Goal: Download file/media

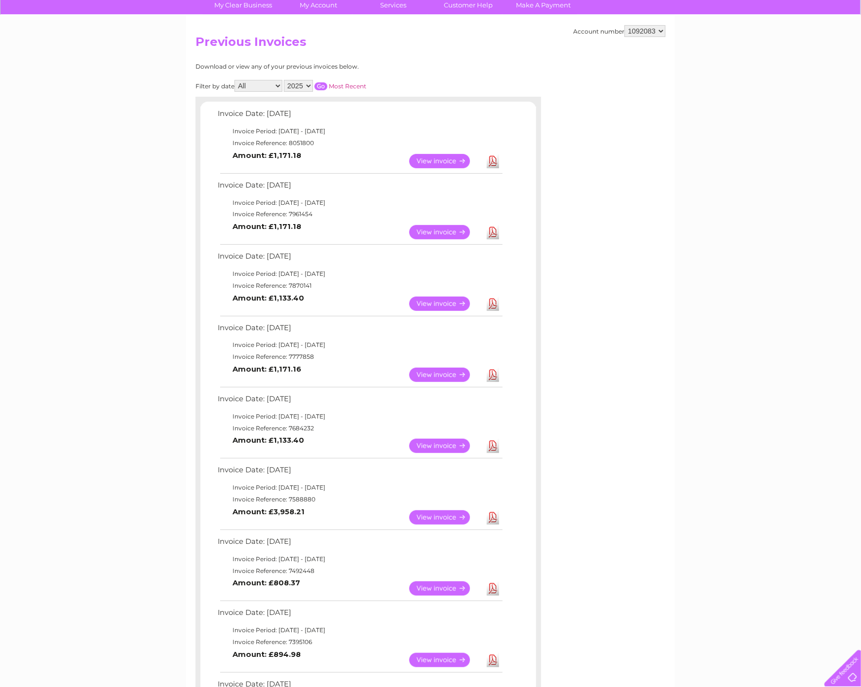
scroll to position [78, 0]
click at [658, 31] on select "551693 994092 1089588 1089592 1091964 1091968 1092083" at bounding box center [645, 31] width 41 height 12
select select "1091968"
click at [625, 25] on select "551693 994092 1089588 1089592 1091964 1091968 1092083" at bounding box center [645, 31] width 41 height 12
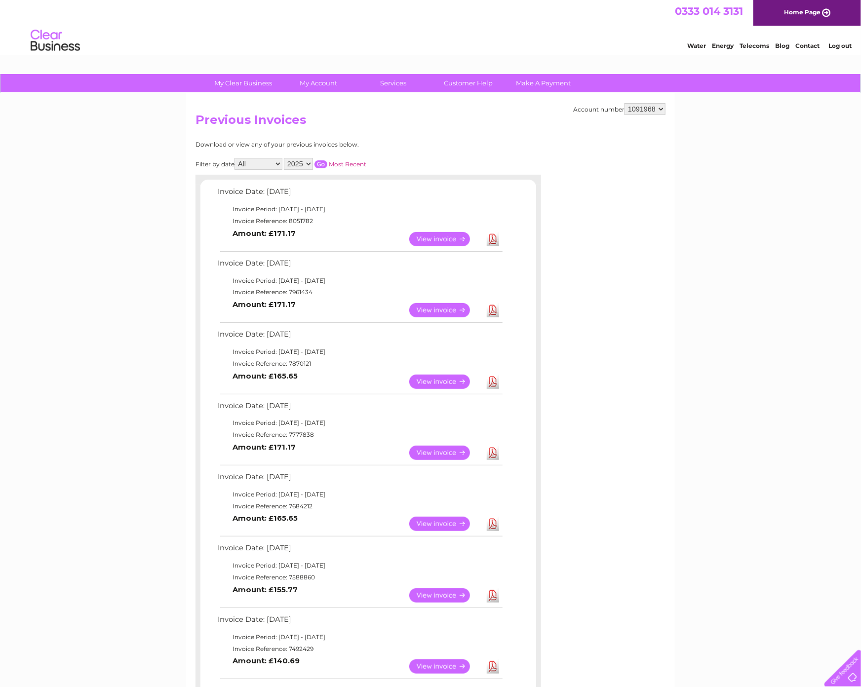
click at [497, 240] on link "Download" at bounding box center [493, 239] width 12 height 14
click at [648, 107] on select "551693 994092 1089588 1089592 1091964 1091968 1092083" at bounding box center [645, 109] width 41 height 12
select select "1091964"
click at [625, 103] on select "551693 994092 1089588 1089592 1091964 1091968 1092083" at bounding box center [645, 109] width 41 height 12
click at [448, 237] on link "View" at bounding box center [445, 239] width 73 height 14
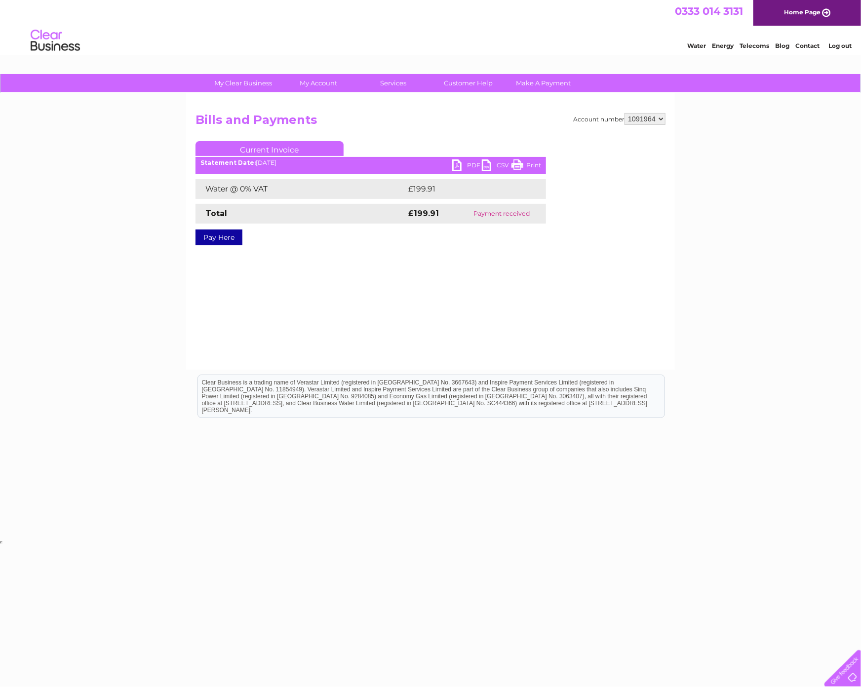
click at [469, 162] on link "PDF" at bounding box center [467, 167] width 30 height 14
click at [658, 116] on select "551693 994092 1089588 1089592 1091964 1091968 1092083" at bounding box center [645, 119] width 41 height 12
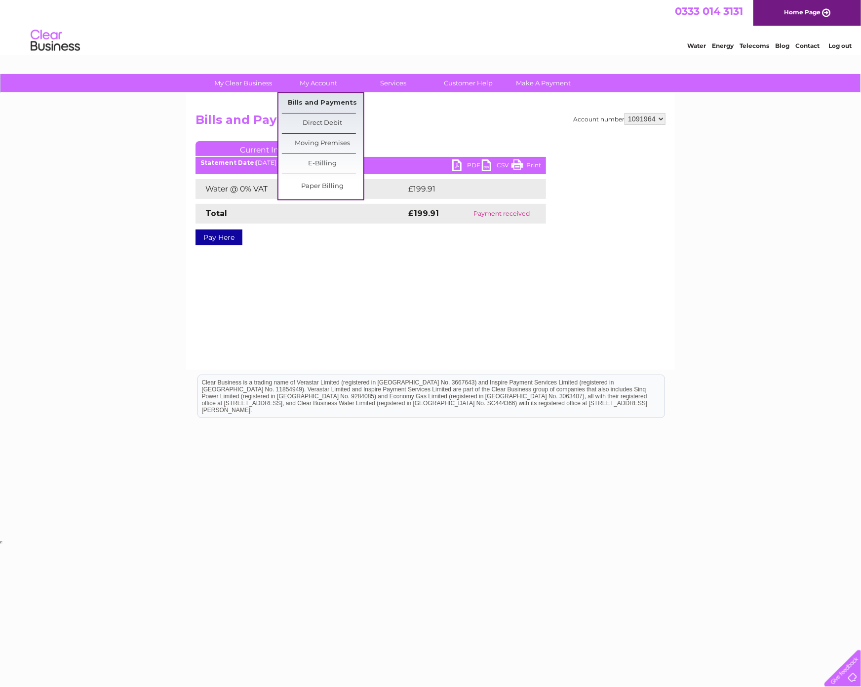
click at [318, 102] on link "Bills and Payments" at bounding box center [322, 103] width 81 height 20
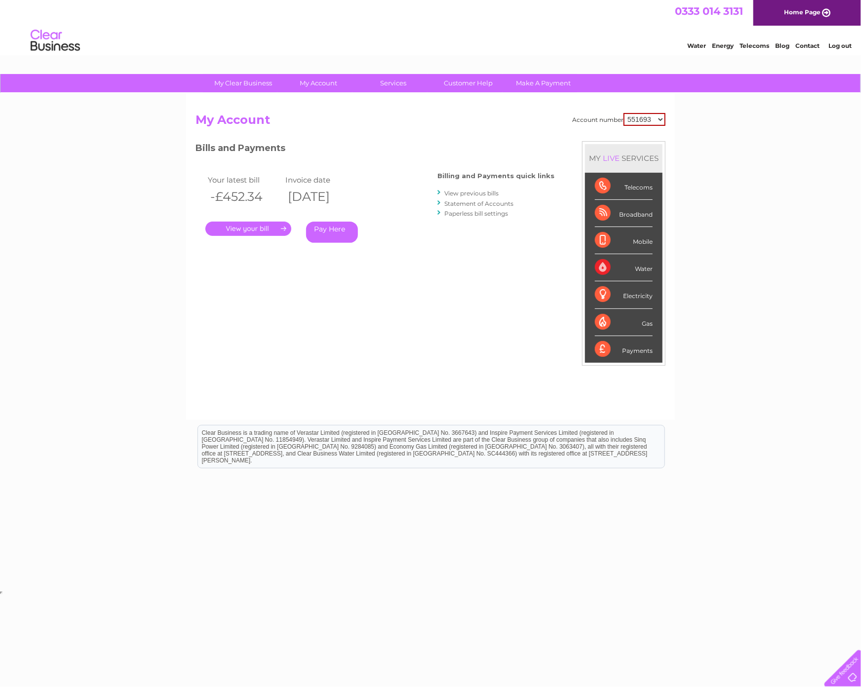
click at [657, 119] on select "551693 994092 1089588 1089592 1091964 1091968 1092083" at bounding box center [645, 119] width 42 height 13
select select "1091964"
click at [624, 113] on select "551693 994092 1089588 1089592 1091964 1091968 1092083" at bounding box center [645, 119] width 42 height 13
click at [486, 194] on link "View previous bills" at bounding box center [471, 193] width 54 height 7
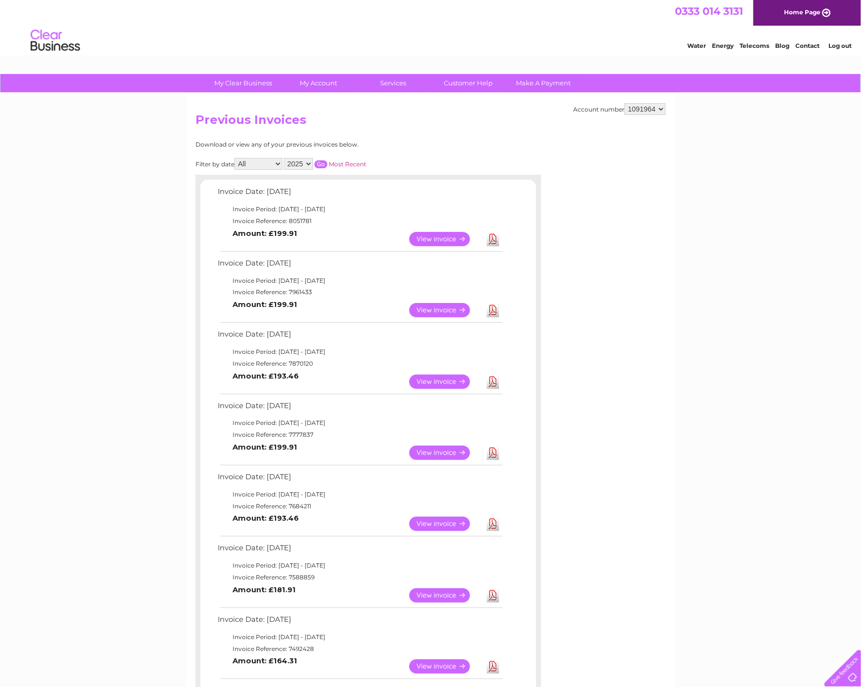
click at [307, 162] on select "2025 2024 2023 2022" at bounding box center [298, 164] width 29 height 12
click at [285, 158] on select "2025 2024 2023 2022" at bounding box center [298, 164] width 29 height 12
click at [324, 159] on div "Filter by date All January February March April May June July August September …" at bounding box center [325, 164] width 259 height 12
click at [321, 163] on input "button" at bounding box center [321, 164] width 13 height 8
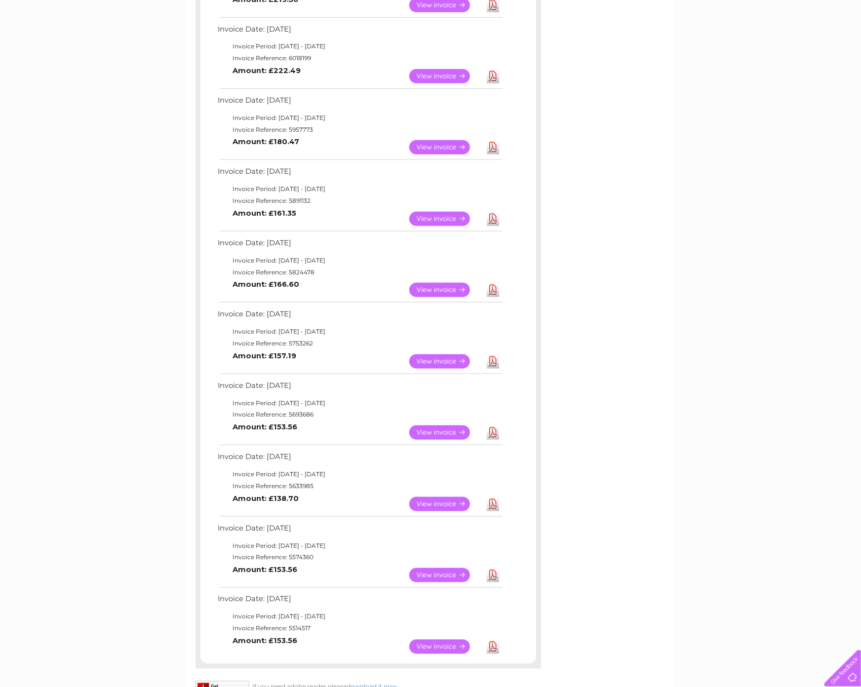
scroll to position [572, 0]
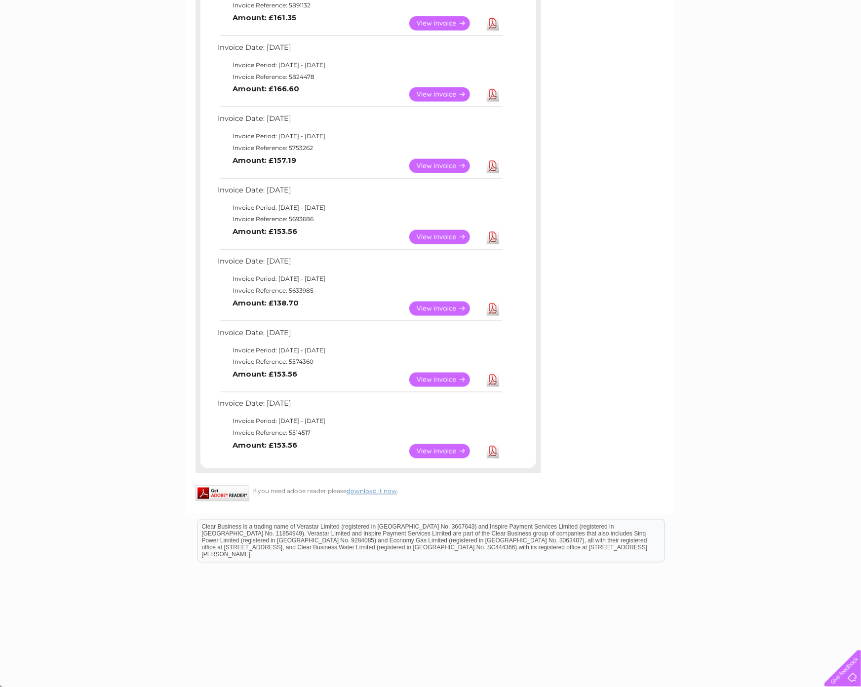
click at [495, 166] on link "Download" at bounding box center [493, 166] width 12 height 14
click at [492, 94] on link "Download" at bounding box center [493, 94] width 12 height 14
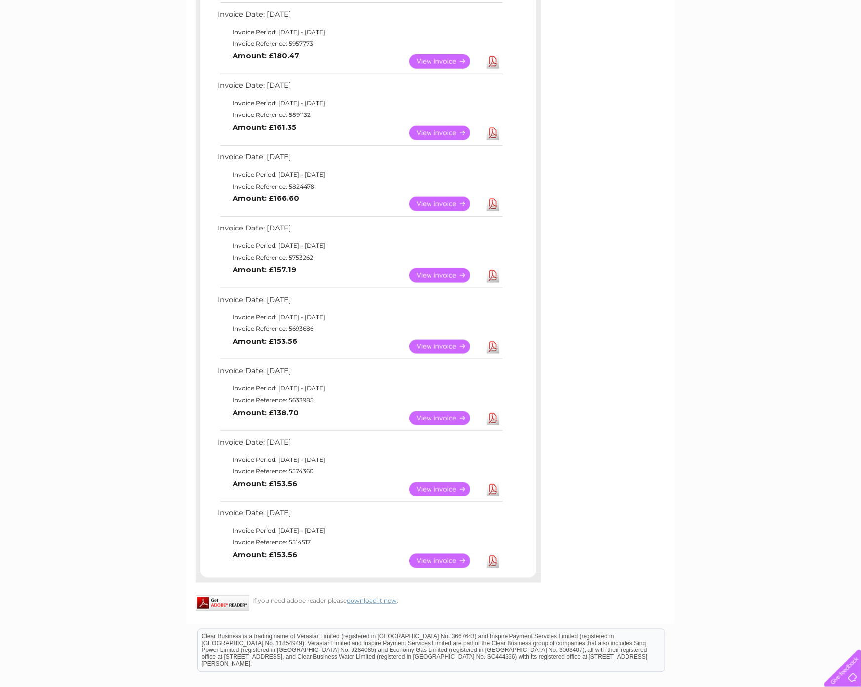
scroll to position [462, 0]
click at [492, 135] on link "Download" at bounding box center [493, 133] width 12 height 14
click at [493, 60] on link "Download" at bounding box center [493, 62] width 12 height 14
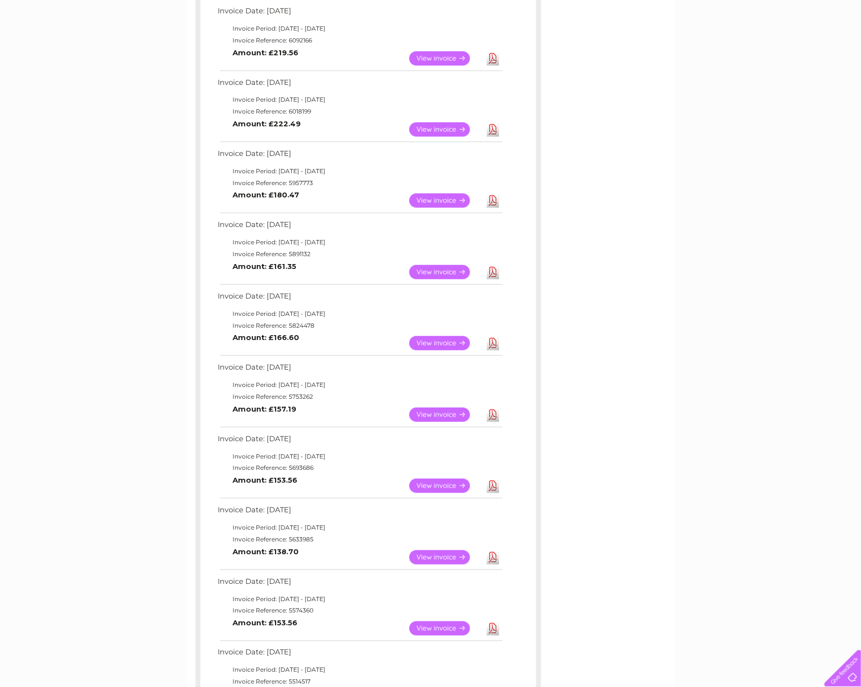
scroll to position [321, 0]
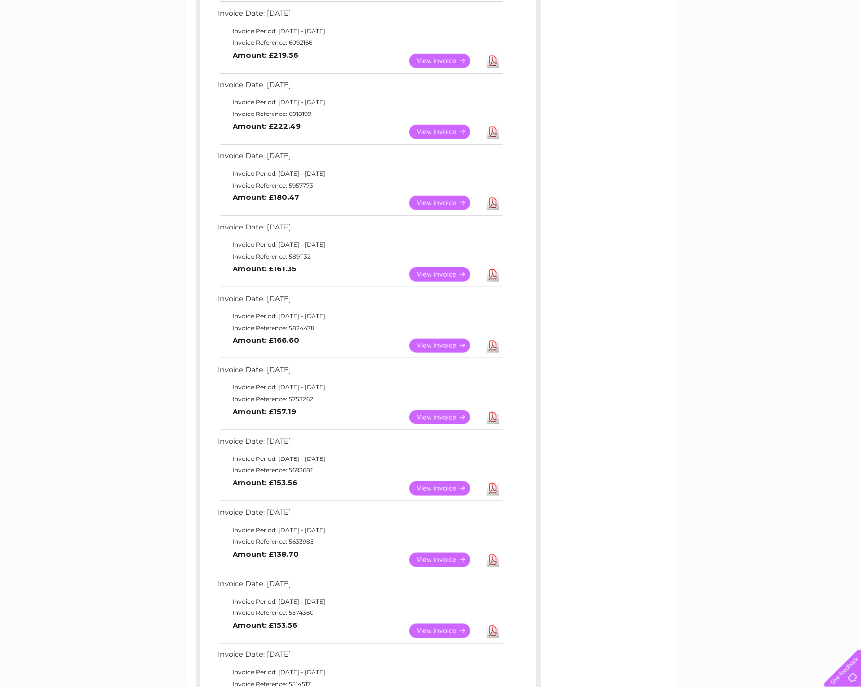
click at [492, 132] on link "Download" at bounding box center [493, 132] width 12 height 14
click at [490, 59] on link "Download" at bounding box center [493, 61] width 12 height 14
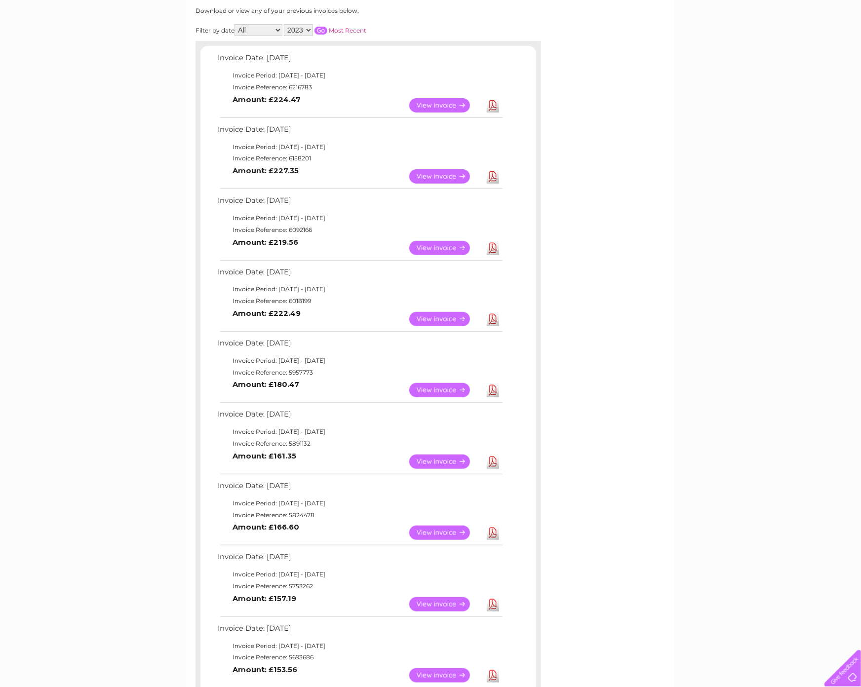
scroll to position [132, 0]
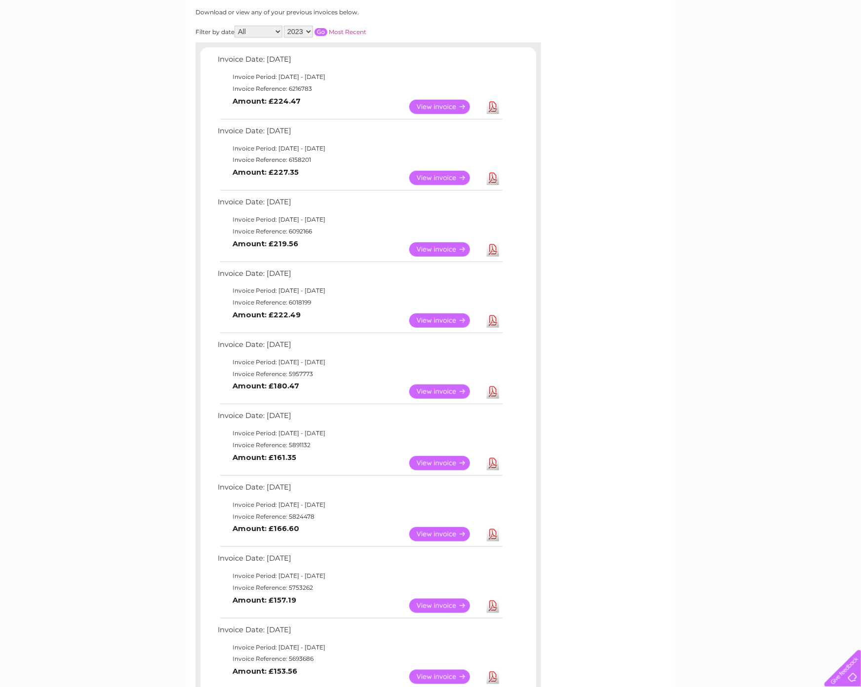
click at [494, 177] on link "Download" at bounding box center [493, 178] width 12 height 14
click at [496, 105] on link "Download" at bounding box center [493, 107] width 12 height 14
click at [307, 30] on select "2025 2024 2023 2022" at bounding box center [298, 32] width 29 height 12
click at [285, 26] on select "2025 2024 2023 2022" at bounding box center [298, 32] width 29 height 12
click at [324, 32] on input "button" at bounding box center [321, 32] width 13 height 8
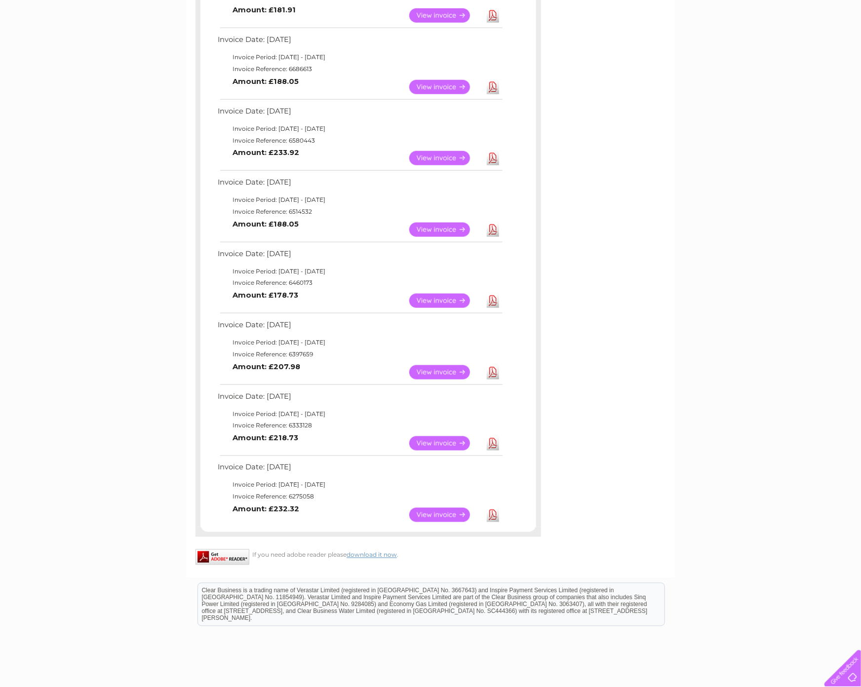
scroll to position [572, 0]
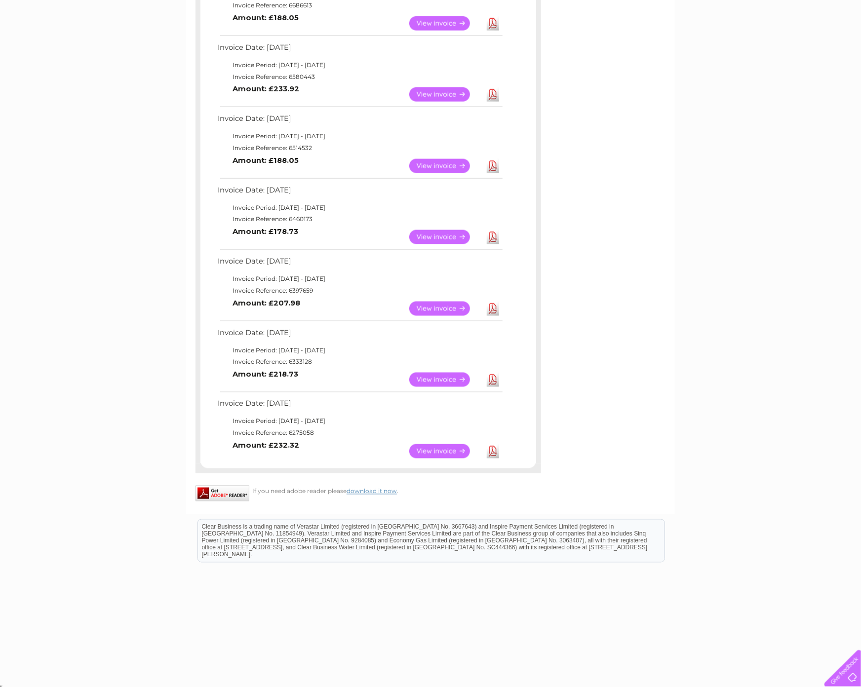
click at [494, 449] on link "Download" at bounding box center [493, 451] width 12 height 14
click at [494, 380] on link "Download" at bounding box center [493, 380] width 12 height 14
click at [494, 307] on link "Download" at bounding box center [493, 309] width 12 height 14
click at [491, 236] on link "Download" at bounding box center [493, 237] width 12 height 14
click at [493, 165] on link "Download" at bounding box center [493, 166] width 12 height 14
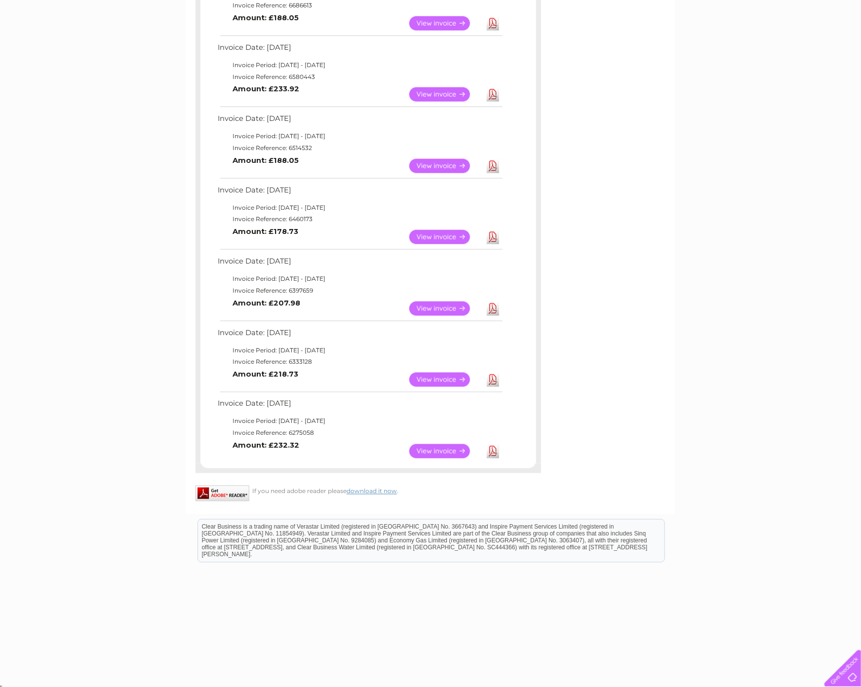
click at [493, 95] on link "Download" at bounding box center [493, 94] width 12 height 14
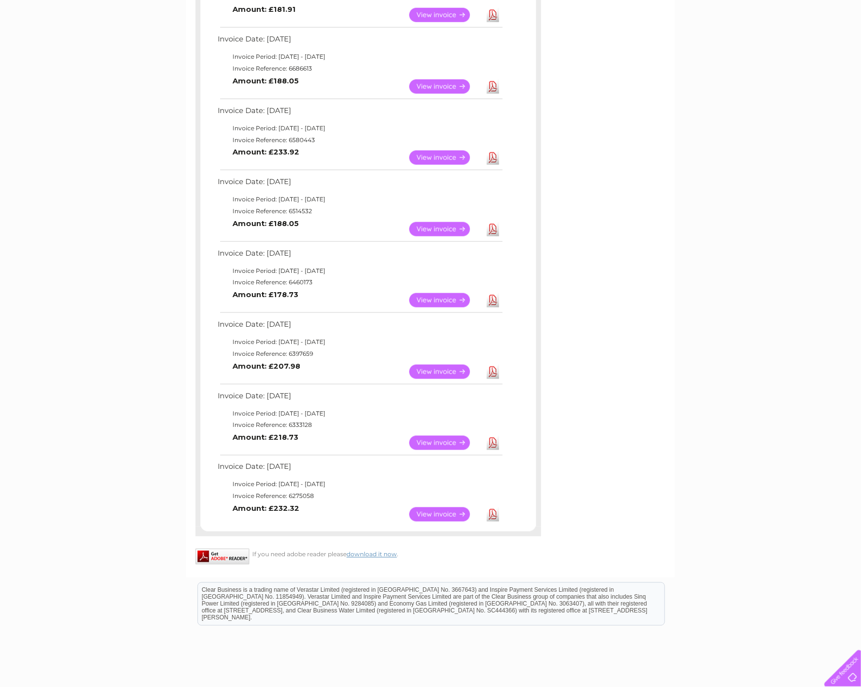
scroll to position [498, 0]
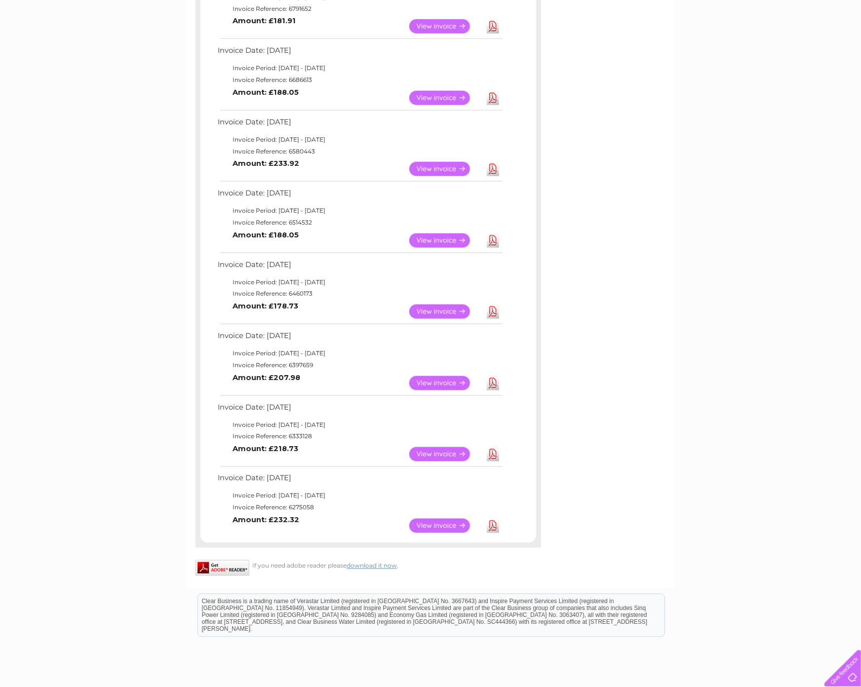
click at [493, 96] on link "Download" at bounding box center [493, 98] width 12 height 14
click at [493, 28] on link "Download" at bounding box center [493, 26] width 12 height 14
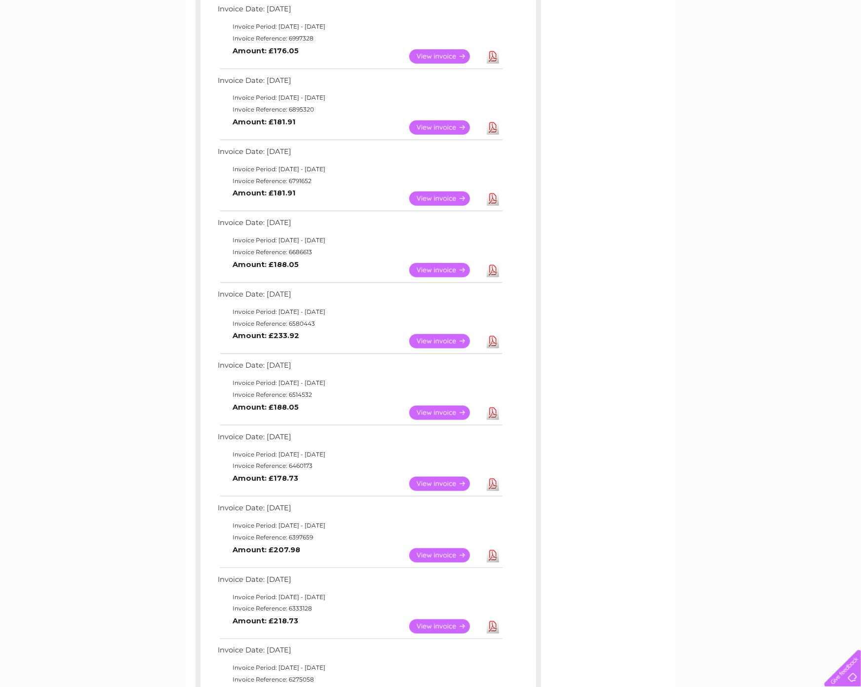
scroll to position [325, 0]
click at [493, 128] on link "Download" at bounding box center [493, 128] width 12 height 14
click at [492, 55] on link "Download" at bounding box center [493, 57] width 12 height 14
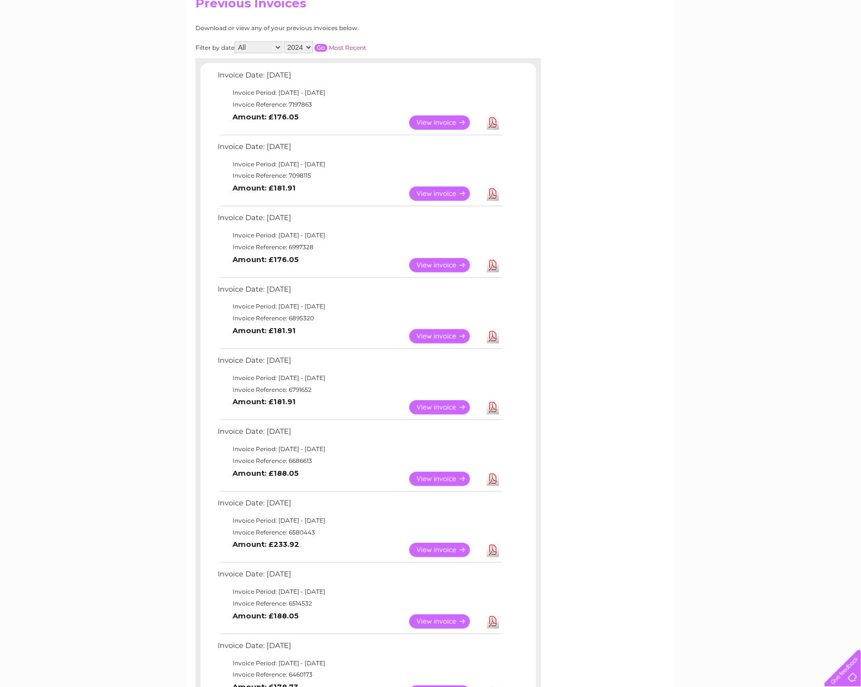
scroll to position [115, 0]
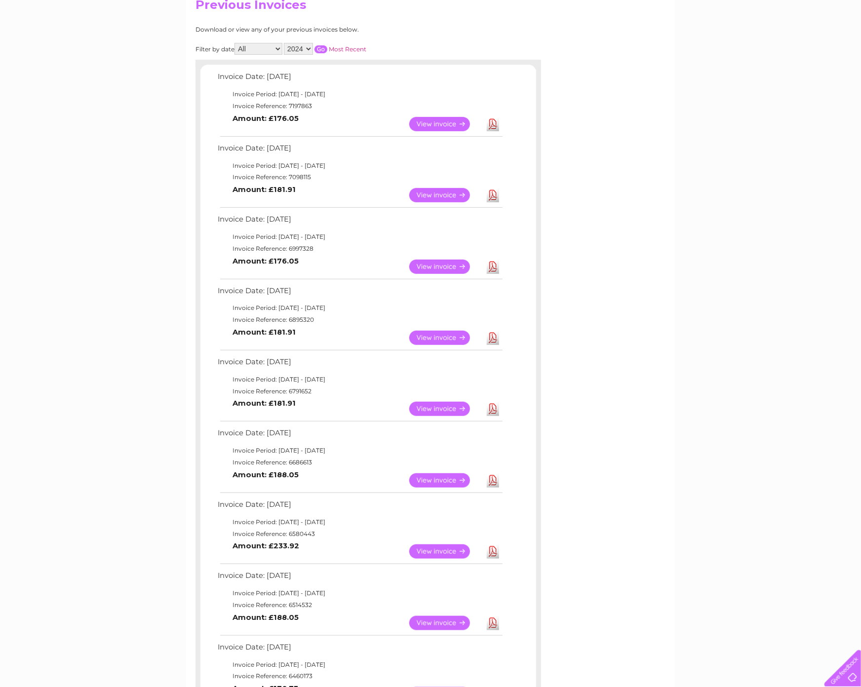
click at [492, 197] on link "Download" at bounding box center [493, 195] width 12 height 14
click at [492, 122] on link "Download" at bounding box center [493, 124] width 12 height 14
click at [619, 178] on div "Account number 551693 994092 1089588 1089592 1091964 1091968 1092083 Previous I…" at bounding box center [430, 475] width 489 height 994
click at [307, 45] on select "2025 2024 2023 2022" at bounding box center [298, 49] width 29 height 12
click at [285, 43] on select "2025 2024 2023 2022" at bounding box center [298, 49] width 29 height 12
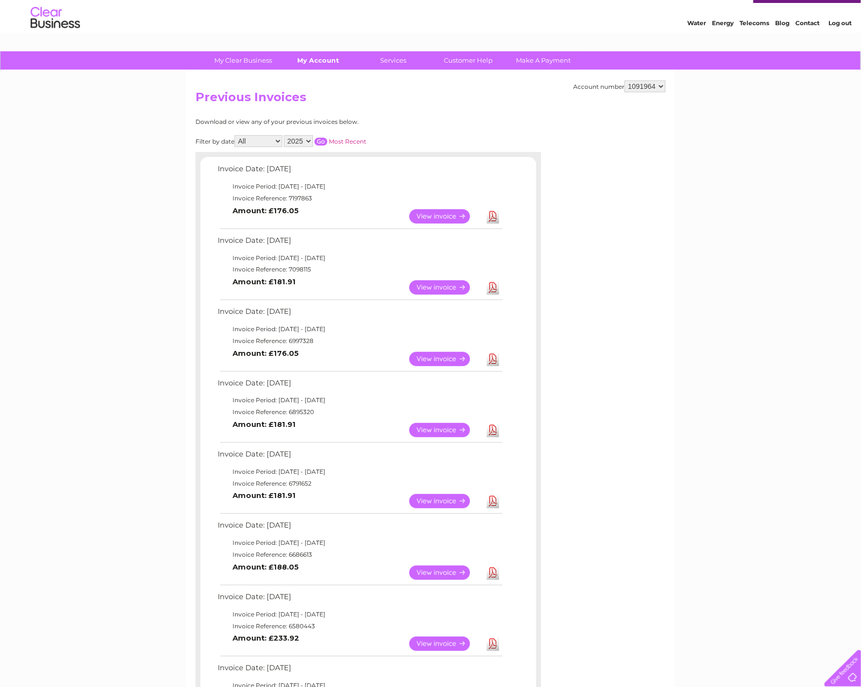
scroll to position [0, 0]
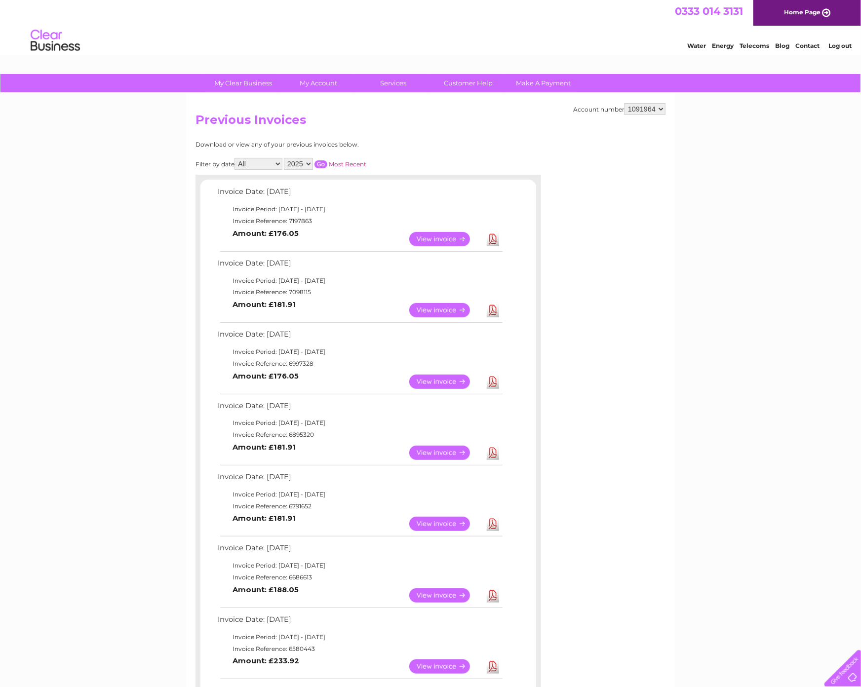
click at [321, 164] on input "button" at bounding box center [321, 164] width 13 height 8
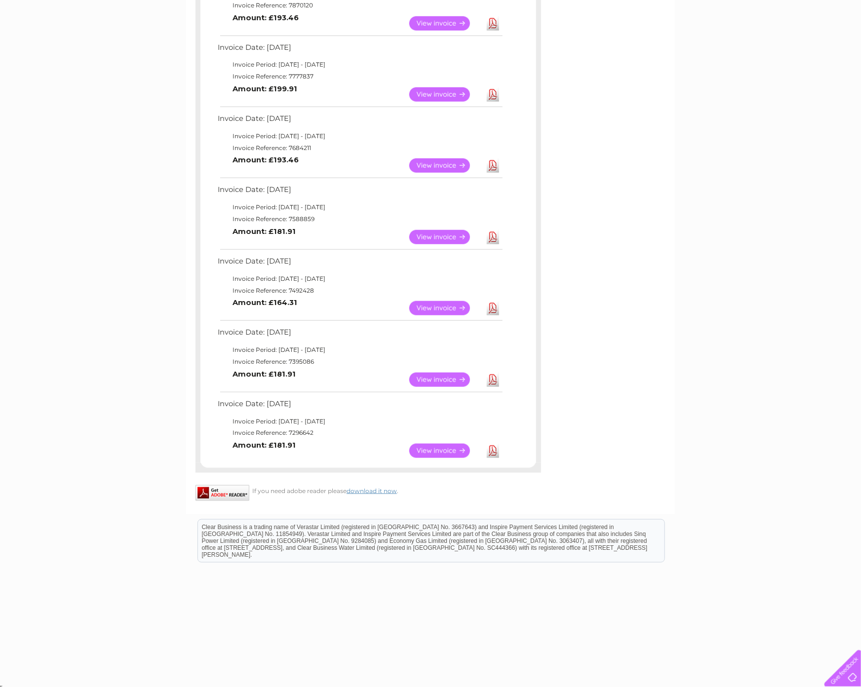
click at [494, 449] on link "Download" at bounding box center [493, 451] width 12 height 14
click at [492, 376] on link "Download" at bounding box center [493, 380] width 12 height 14
click at [493, 308] on link "Download" at bounding box center [493, 308] width 12 height 14
click at [493, 239] on link "Download" at bounding box center [493, 237] width 12 height 14
click at [491, 166] on link "Download" at bounding box center [493, 166] width 12 height 14
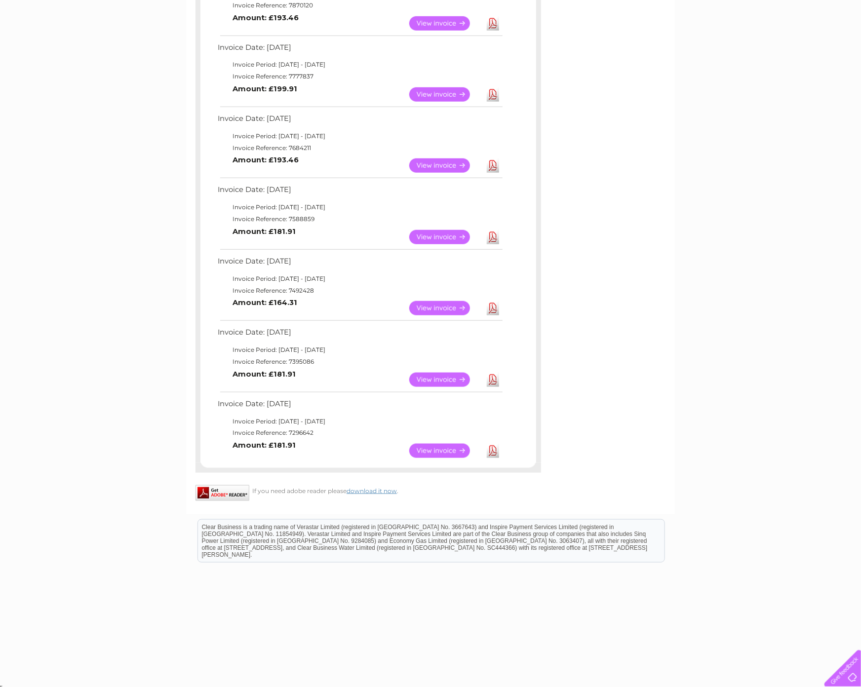
click at [493, 95] on link "Download" at bounding box center [493, 94] width 12 height 14
click at [493, 24] on link "Download" at bounding box center [493, 23] width 12 height 14
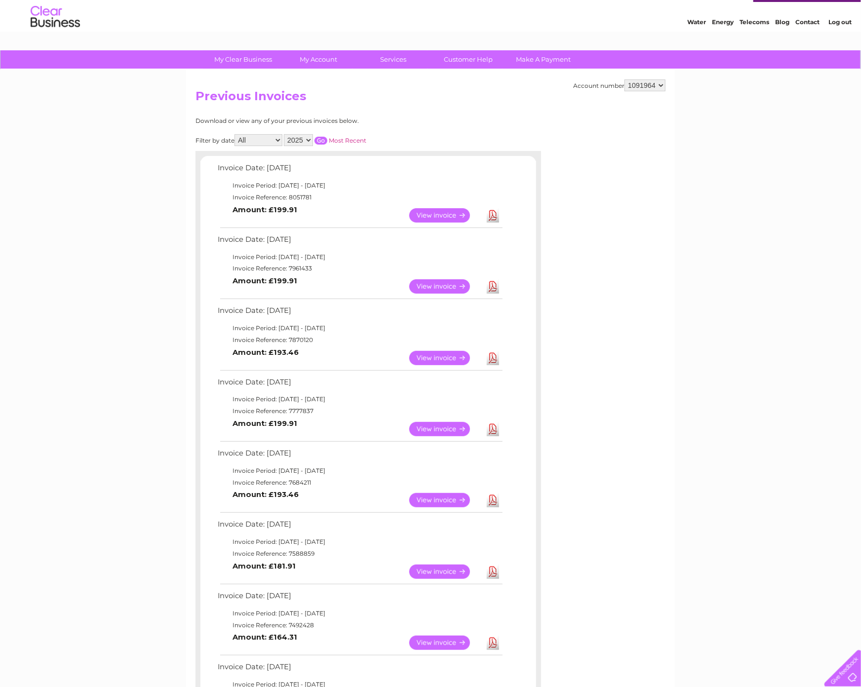
scroll to position [0, 0]
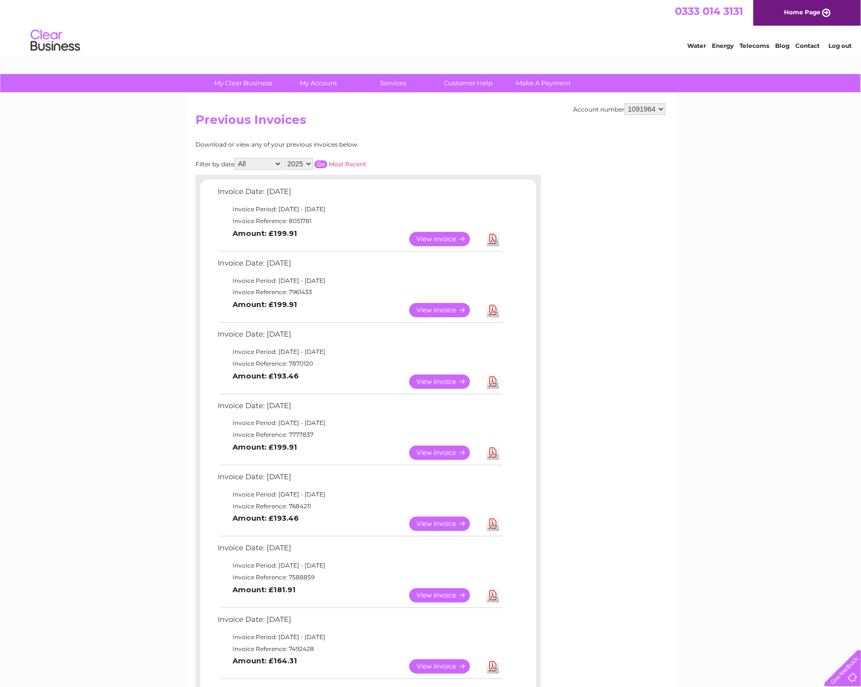
click at [494, 309] on link "Download" at bounding box center [493, 310] width 12 height 14
click at [492, 240] on link "Download" at bounding box center [493, 239] width 12 height 14
click at [310, 163] on select "2025 2024 2023 2022" at bounding box center [298, 164] width 29 height 12
select select "2023"
click at [285, 158] on select "2025 2024 2023 2022" at bounding box center [298, 164] width 29 height 12
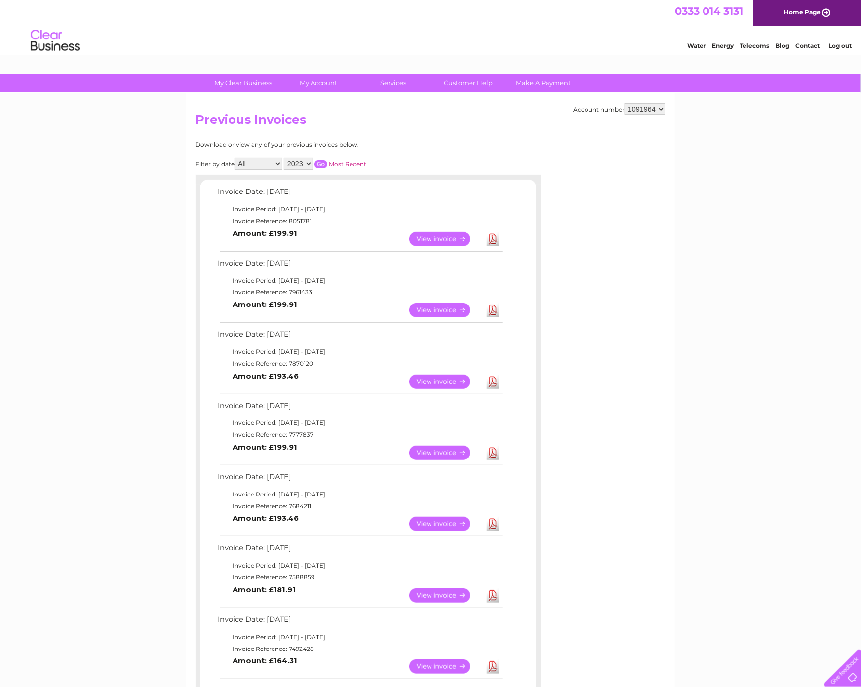
click at [322, 164] on input "button" at bounding box center [321, 164] width 13 height 8
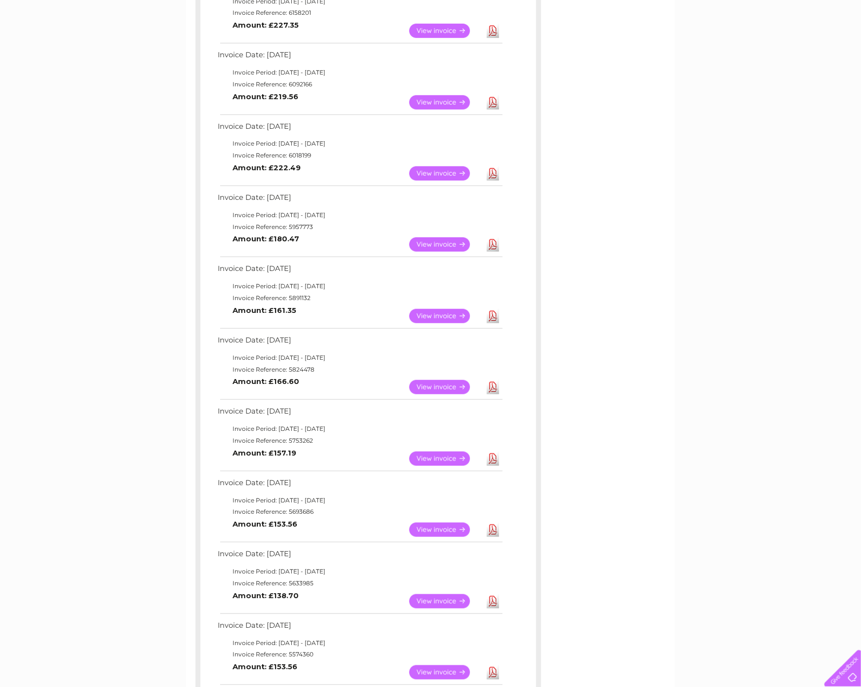
scroll to position [274, 0]
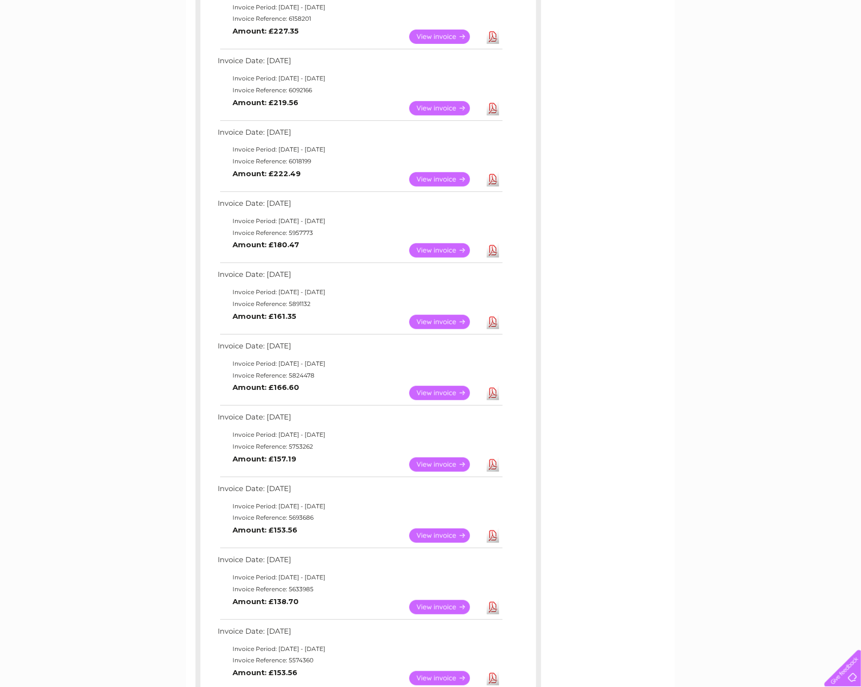
click at [447, 249] on link "View" at bounding box center [445, 250] width 73 height 14
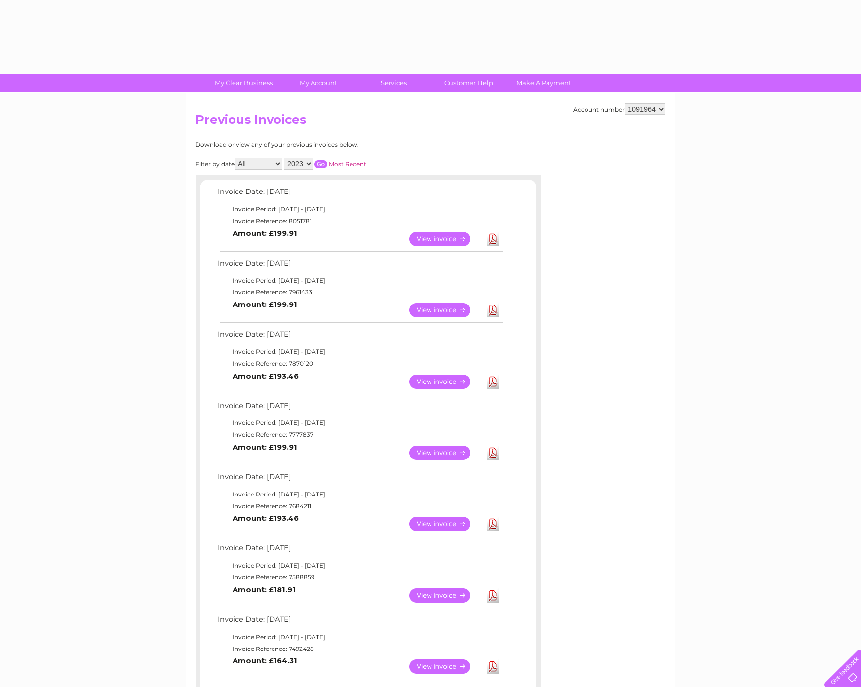
select select "2023"
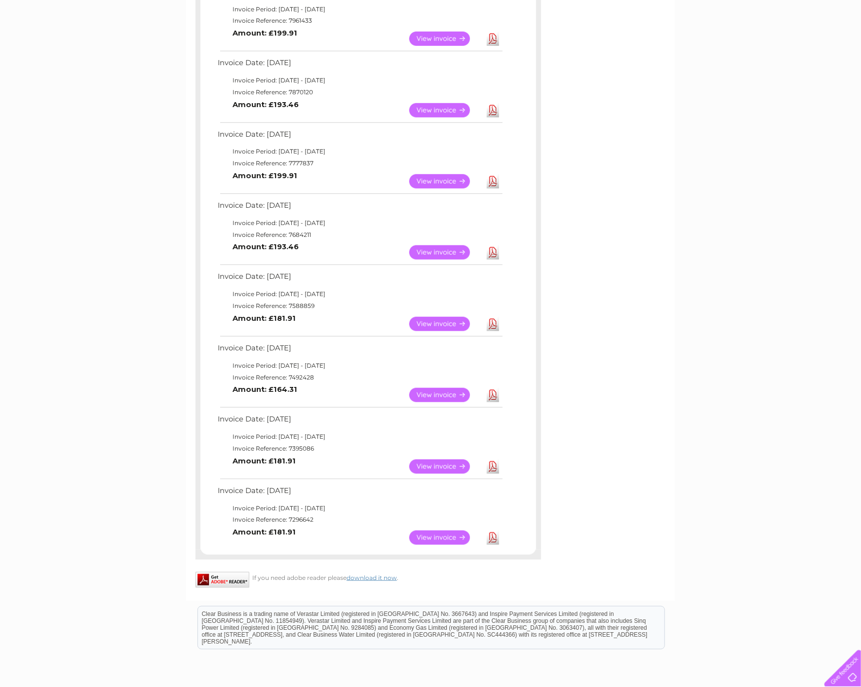
click at [493, 254] on link "Download" at bounding box center [493, 252] width 12 height 14
click at [492, 181] on link "Download" at bounding box center [493, 181] width 12 height 14
